Goal: Find specific page/section: Find specific page/section

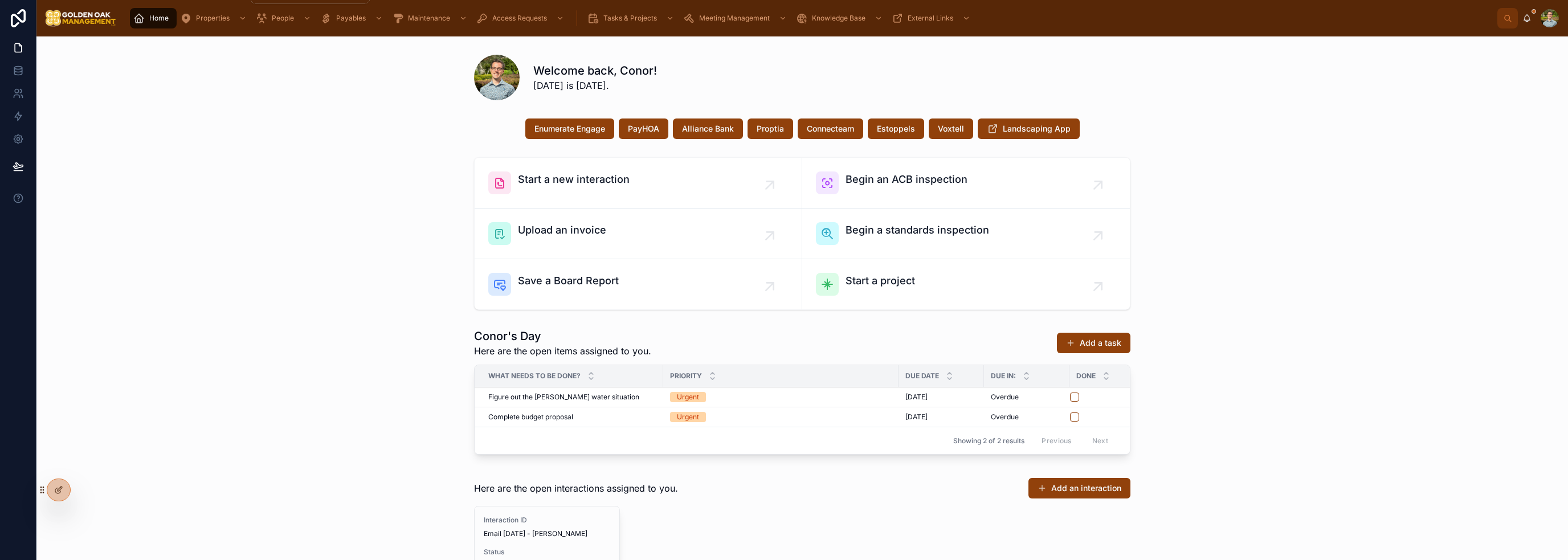
drag, startPoint x: 200, startPoint y: 14, endPoint x: 207, endPoint y: 29, distance: 16.6
click at [200, 14] on span "Properties" at bounding box center [213, 19] width 33 height 9
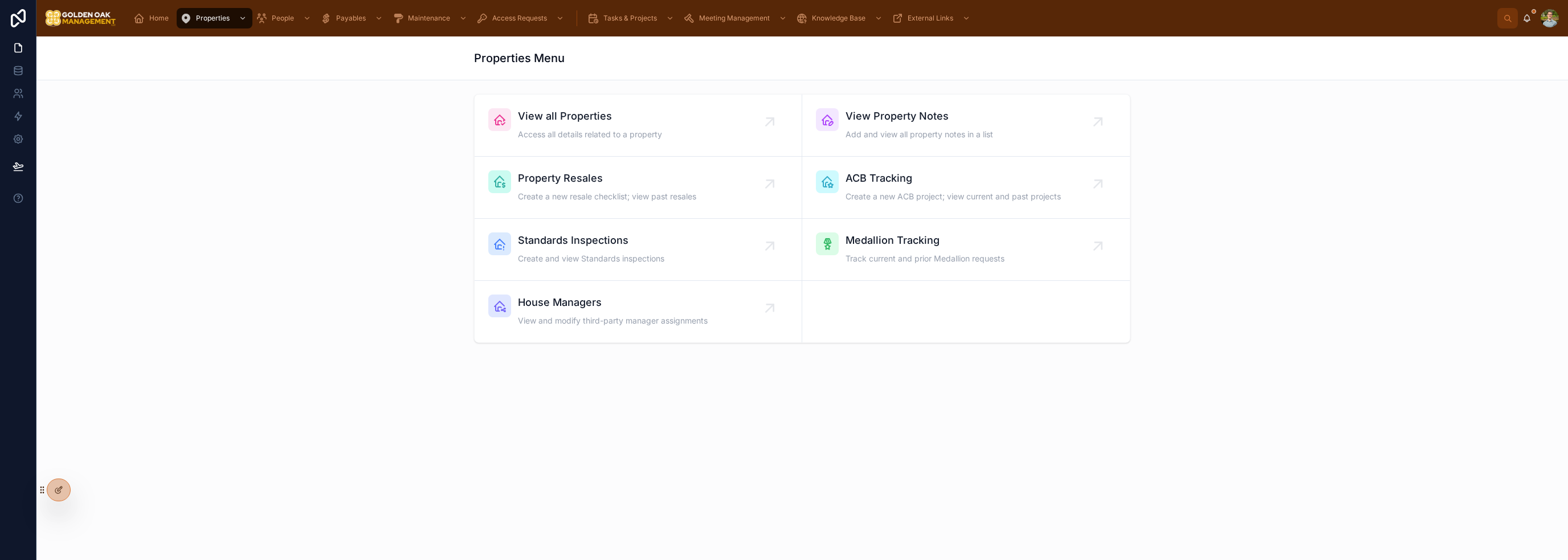
click at [619, 104] on link "View all Properties Access all details related to a property" at bounding box center [639, 125] width 328 height 62
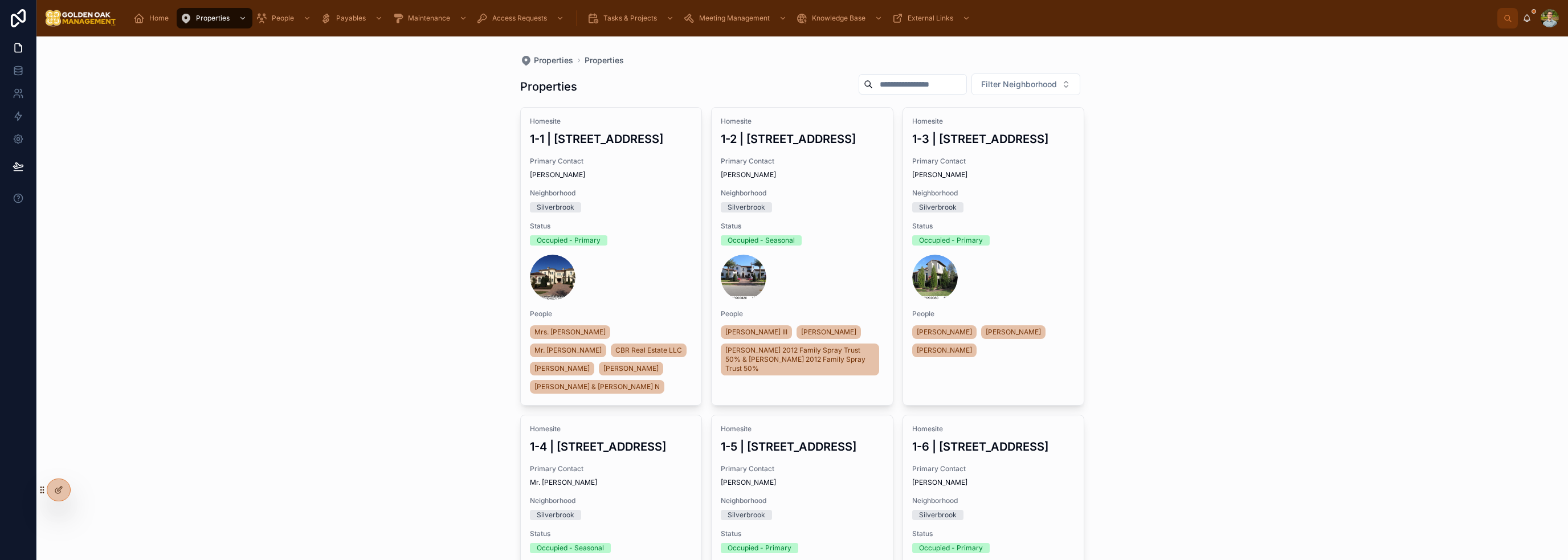
click at [873, 86] on input "text" at bounding box center [919, 84] width 94 height 16
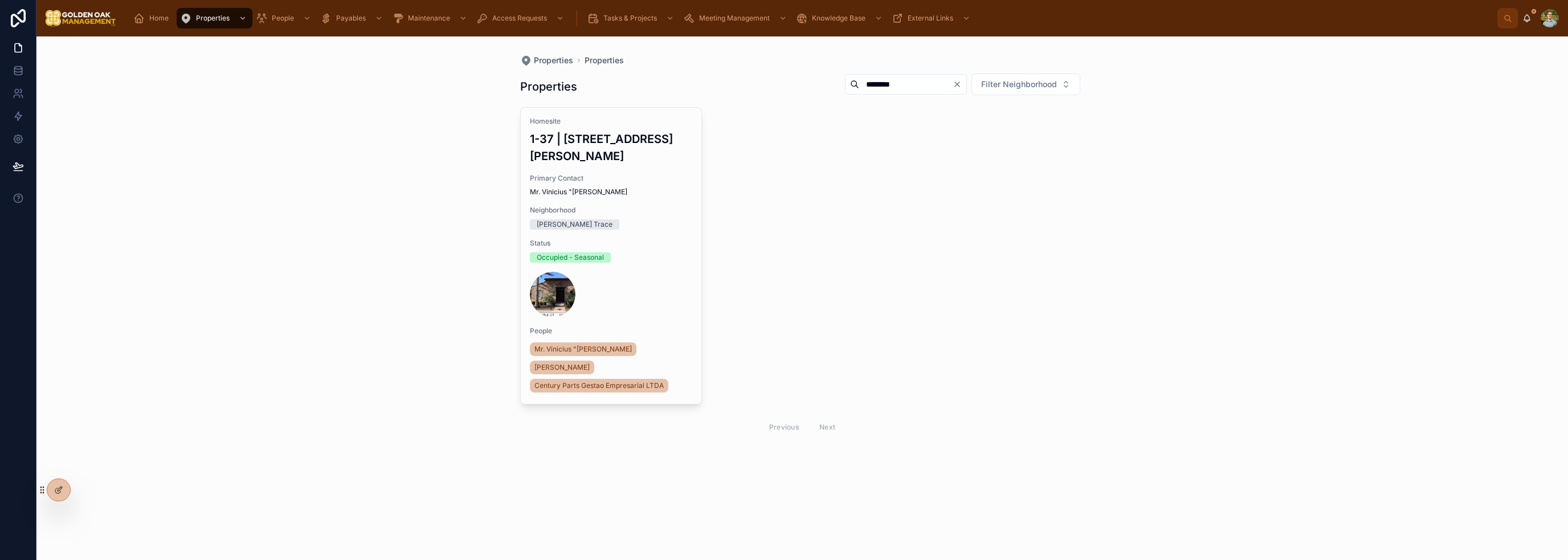
type input "********"
click at [681, 218] on div "Homesite 1-37 | 9742 [PERSON_NAME][GEOGRAPHIC_DATA] Contact Mr. Vinicius "[PERS…" at bounding box center [612, 255] width 181 height 296
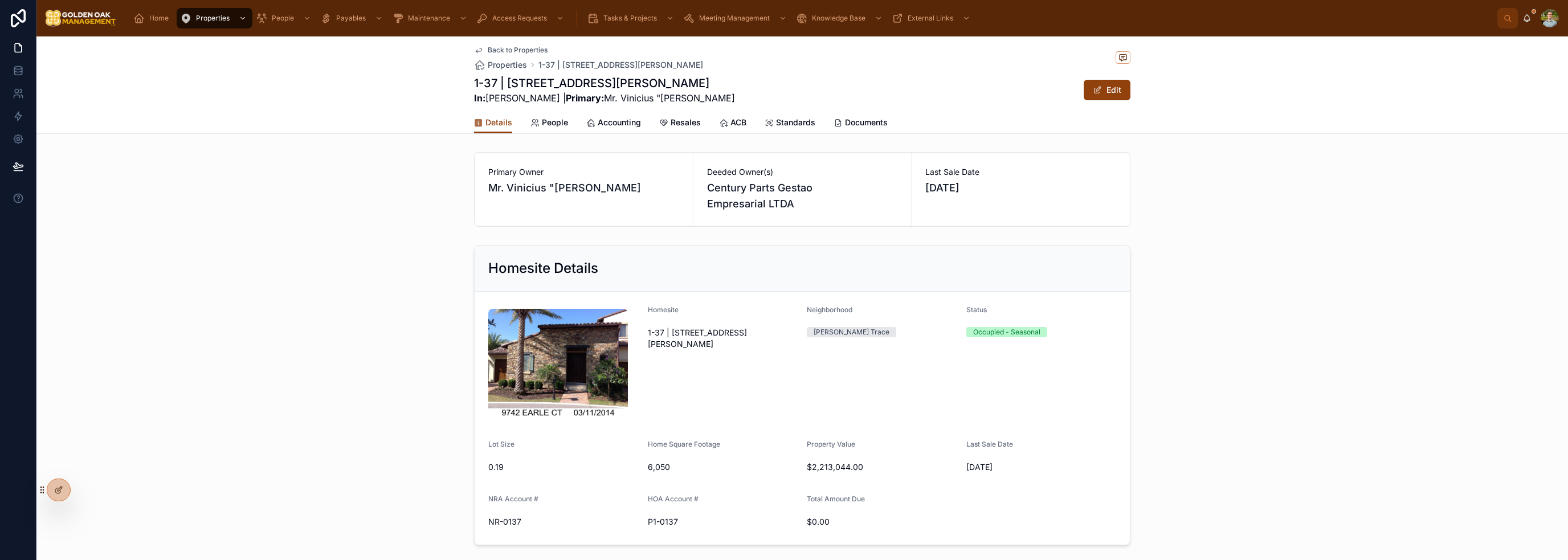
click at [618, 121] on span "Accounting" at bounding box center [619, 122] width 43 height 12
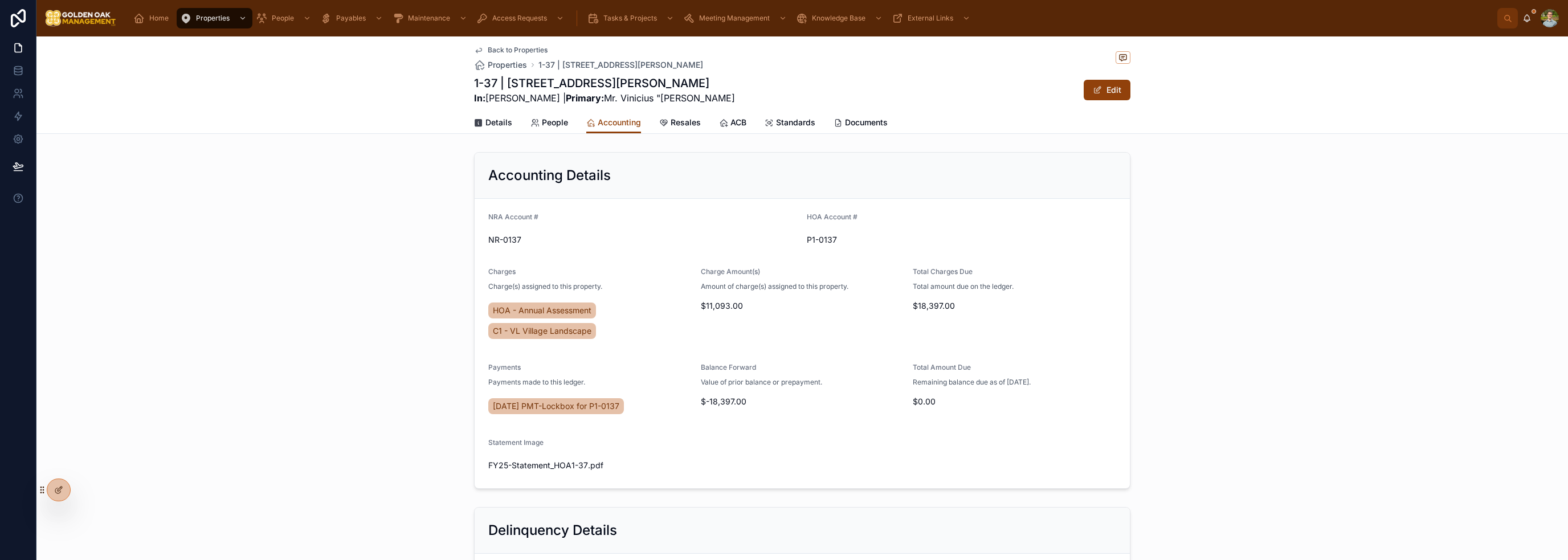
click at [559, 330] on span "C1 - VL Village Landscape" at bounding box center [541, 331] width 98 height 12
